Goal: Task Accomplishment & Management: Manage account settings

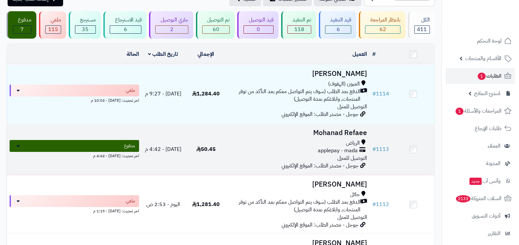
scroll to position [41, 0]
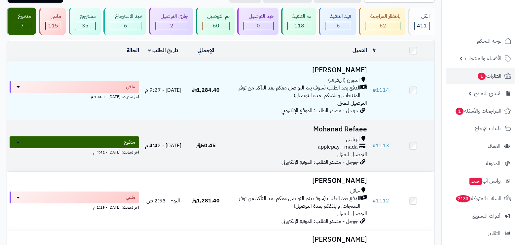
click at [319, 133] on td "Mohanad Refaee الرياض applepay - mada التوصيل للمنزل جوجل - مصدر الطلب: الموقع …" at bounding box center [298, 145] width 142 height 51
click at [328, 130] on h3 "Mohanad Refaee" at bounding box center [298, 130] width 137 height 8
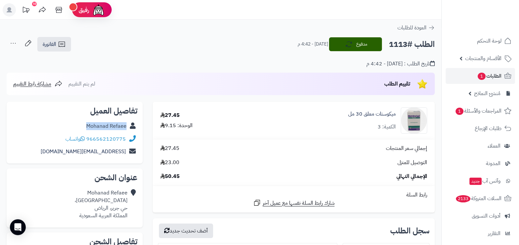
drag, startPoint x: 83, startPoint y: 124, endPoint x: 126, endPoint y: 126, distance: 43.0
click at [126, 126] on div "Mohanad Refaee" at bounding box center [75, 126] width 126 height 13
copy link "Mohanad Refaee"
